Goal: Information Seeking & Learning: Learn about a topic

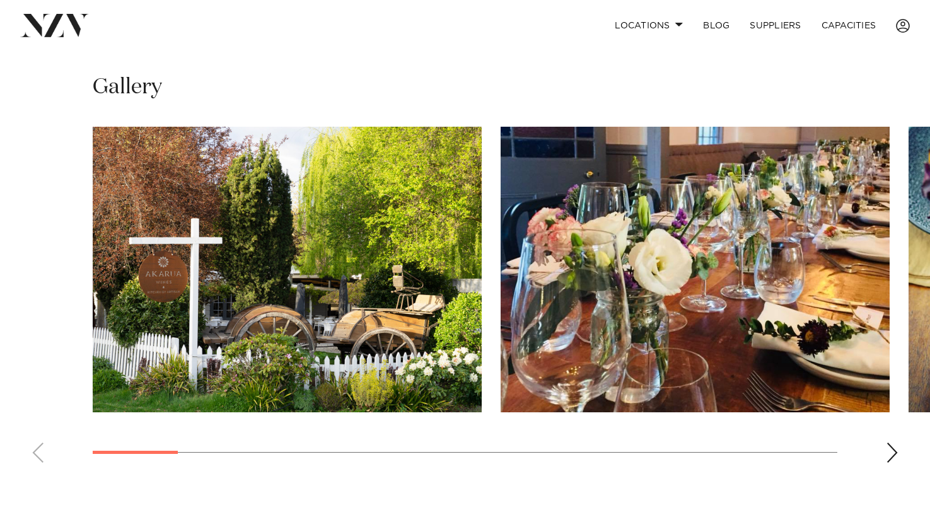
scroll to position [882, 0]
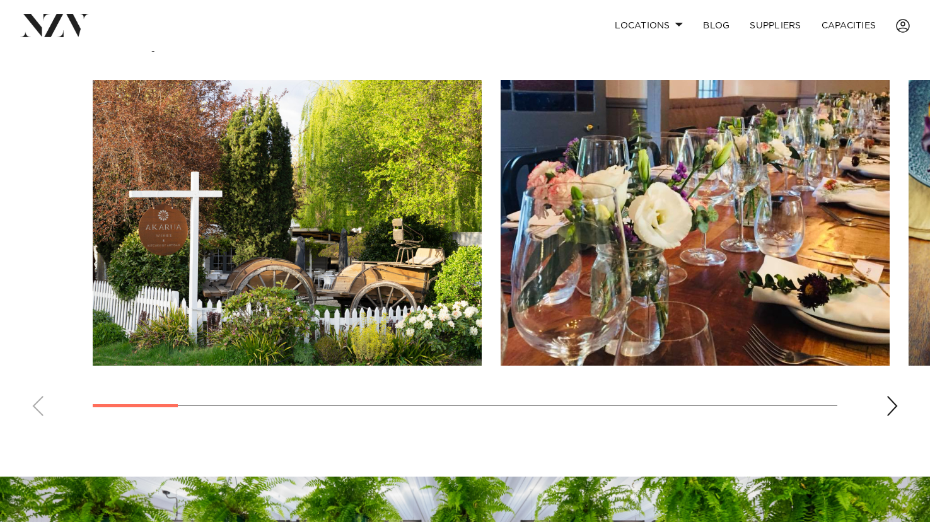
click at [896, 396] on div "Next slide" at bounding box center [891, 406] width 13 height 20
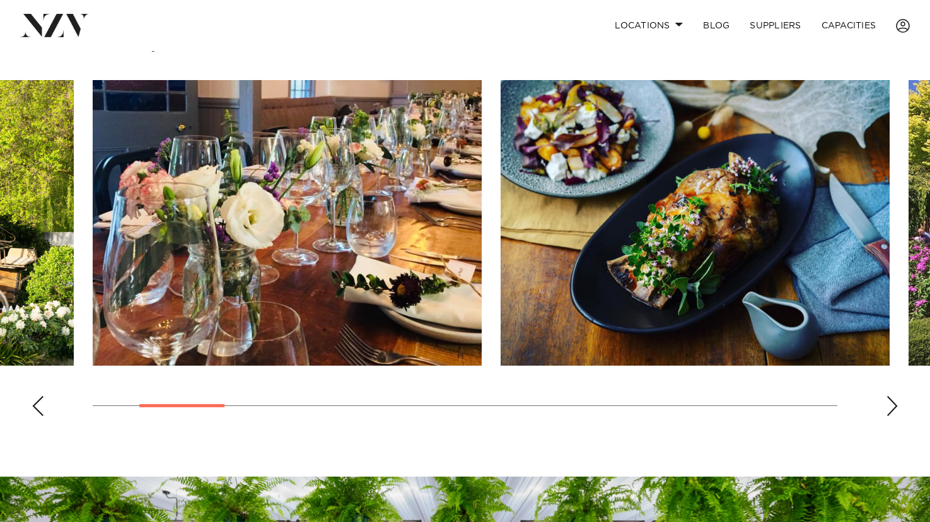
click at [896, 396] on div "Next slide" at bounding box center [891, 406] width 13 height 20
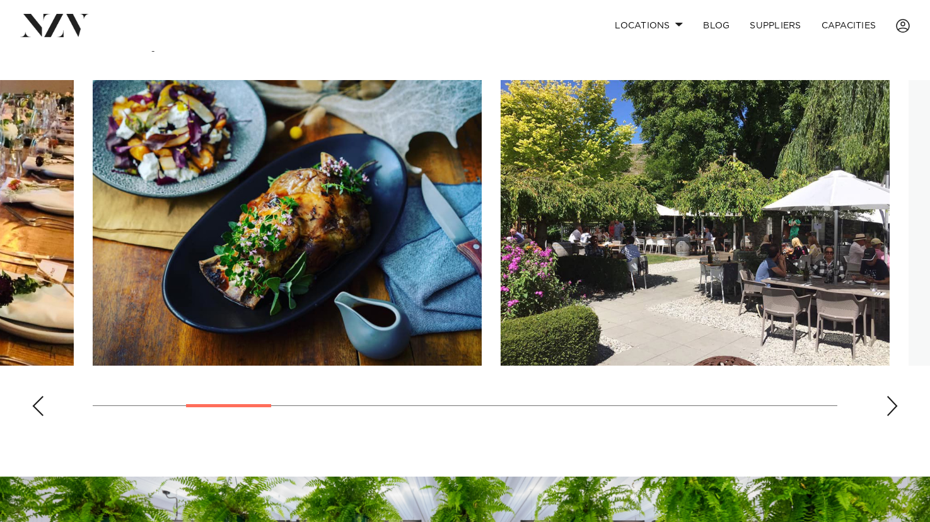
click at [896, 396] on div "Next slide" at bounding box center [891, 406] width 13 height 20
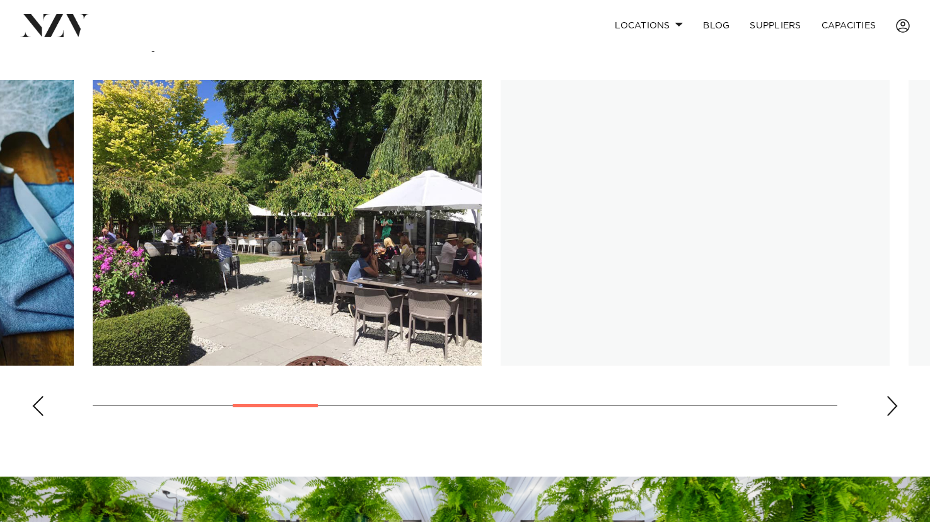
click at [895, 396] on div "Next slide" at bounding box center [891, 406] width 13 height 20
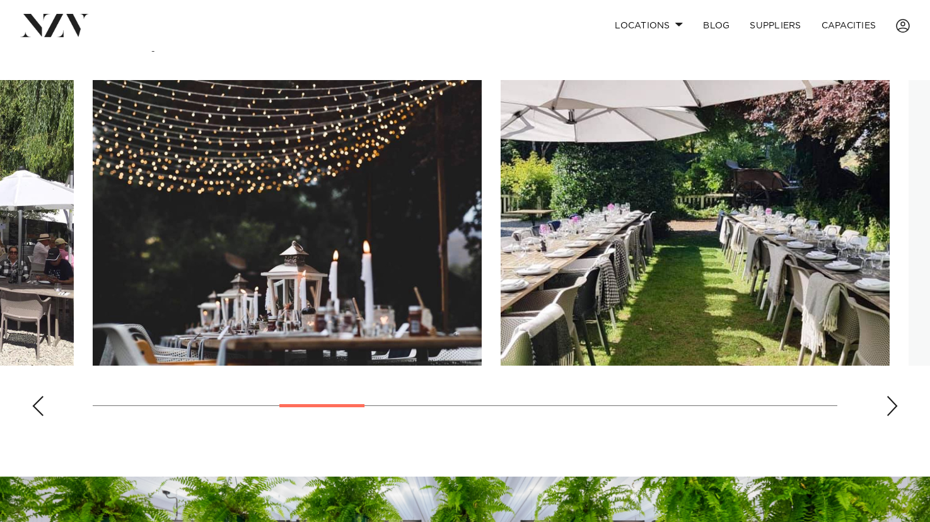
click at [894, 396] on div "Next slide" at bounding box center [891, 406] width 13 height 20
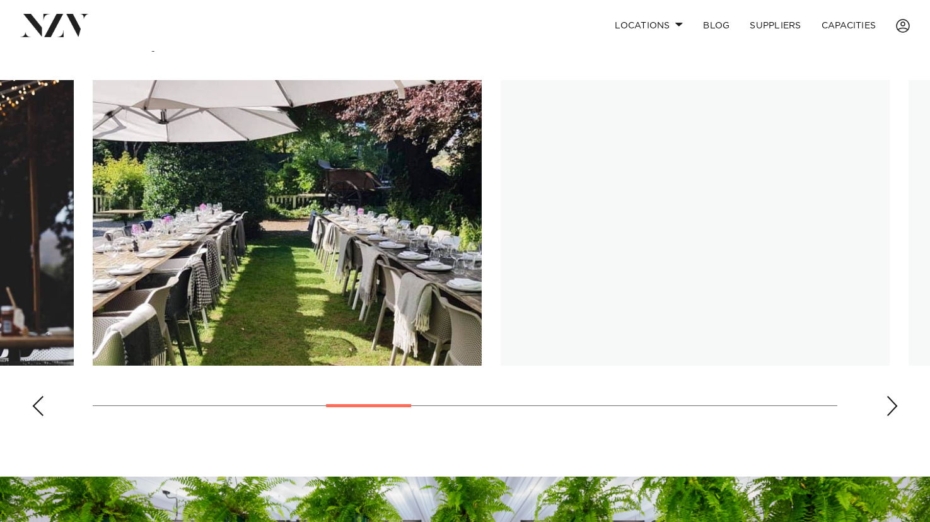
click at [894, 396] on div "Next slide" at bounding box center [891, 406] width 13 height 20
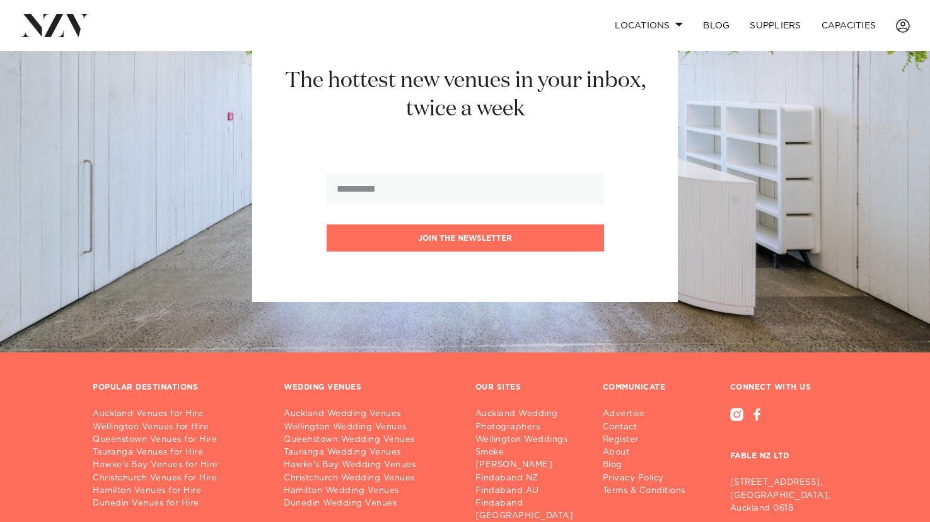
scroll to position [1532, 0]
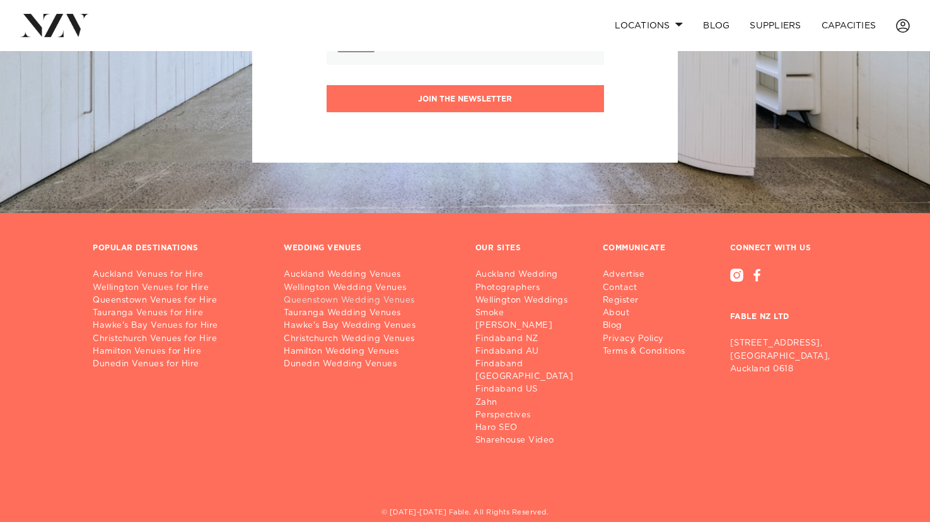
click at [325, 294] on link "Queenstown Wedding Venues" at bounding box center [369, 300] width 171 height 13
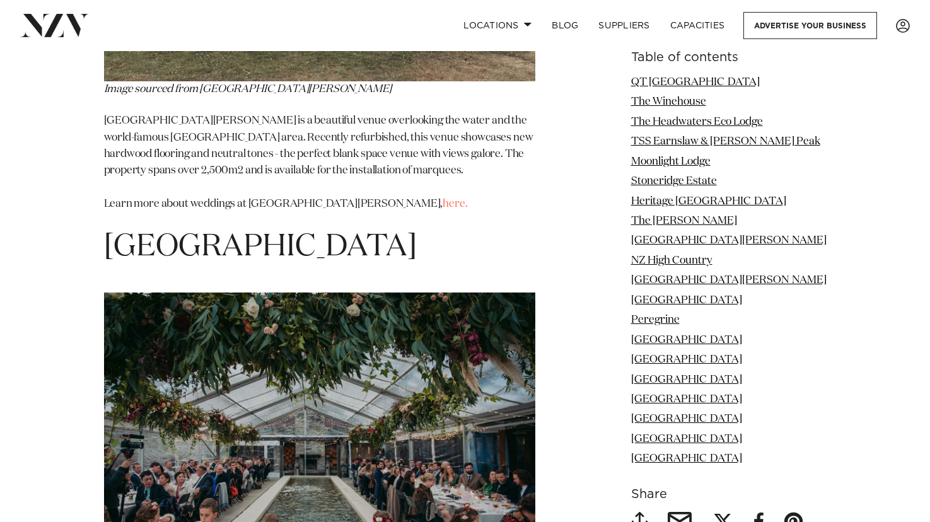
scroll to position [7373, 0]
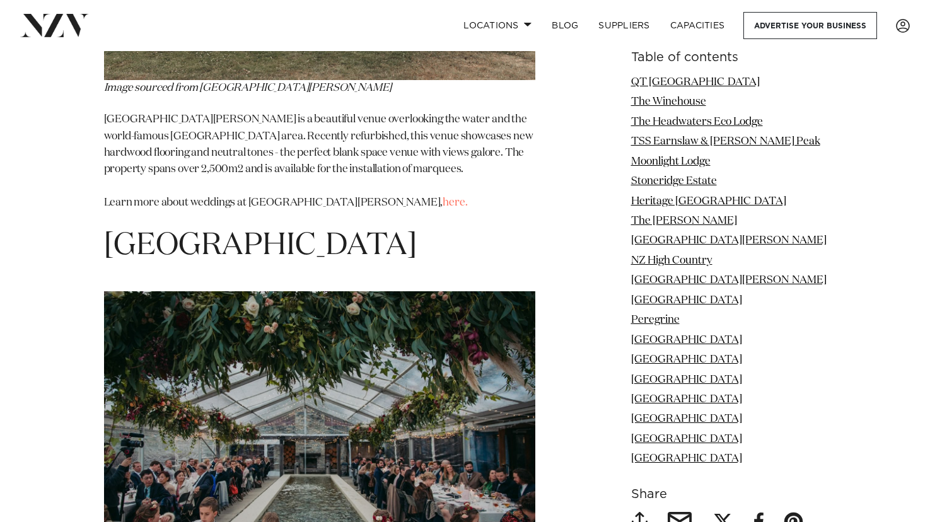
copy span "[GEOGRAPHIC_DATA]"
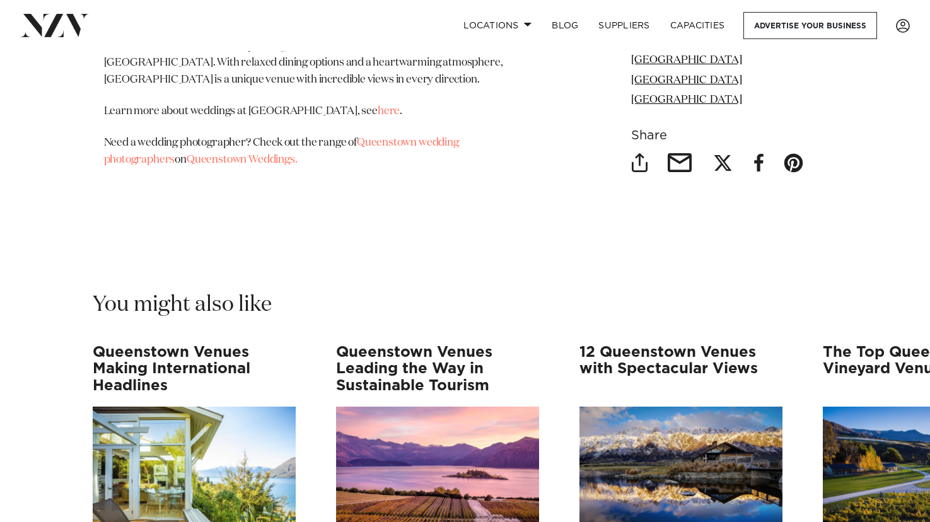
scroll to position [12163, 0]
